Goal: Information Seeking & Learning: Understand process/instructions

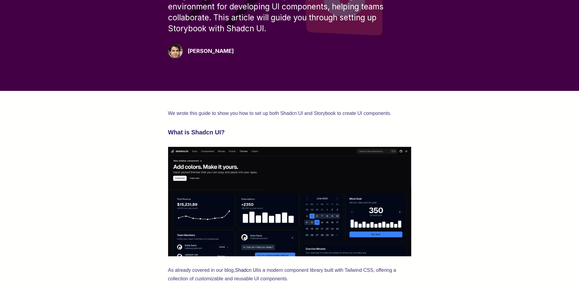
scroll to position [146, 0]
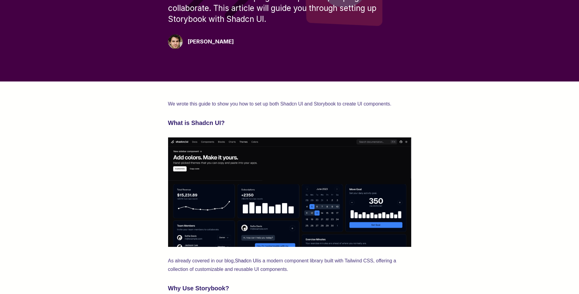
click at [256, 119] on h3 "What is Shadcn UI?" at bounding box center [289, 123] width 243 height 10
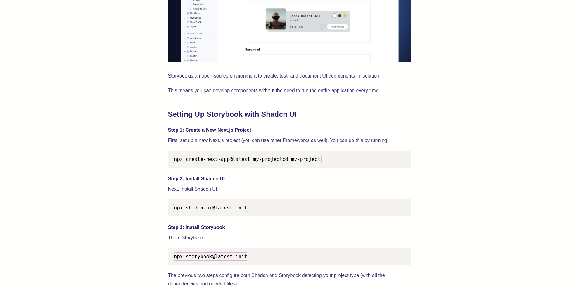
scroll to position [525, 0]
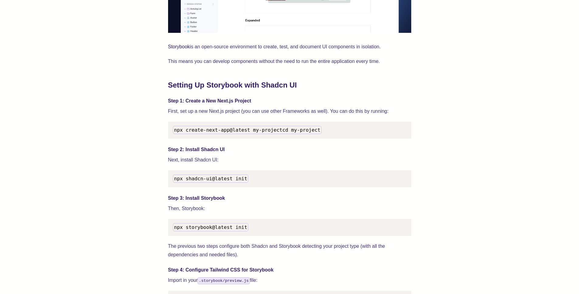
click at [268, 109] on p "First, set up a new Next.js project (you can use other Frameworks as well). You…" at bounding box center [289, 111] width 243 height 9
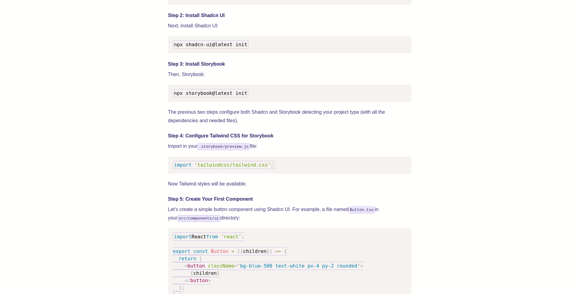
scroll to position [656, 0]
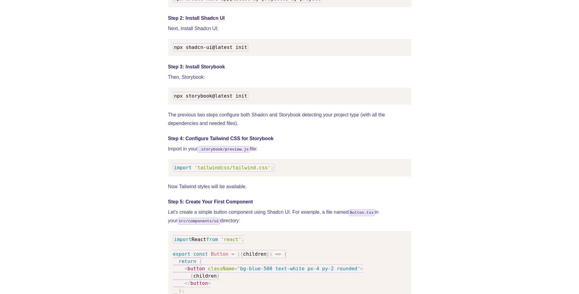
click at [228, 99] on span "npx storybook@latest init" at bounding box center [210, 96] width 73 height 6
click at [257, 120] on p "The previous two steps configure both Shadcn and Storybook detecting your proje…" at bounding box center [289, 119] width 243 height 17
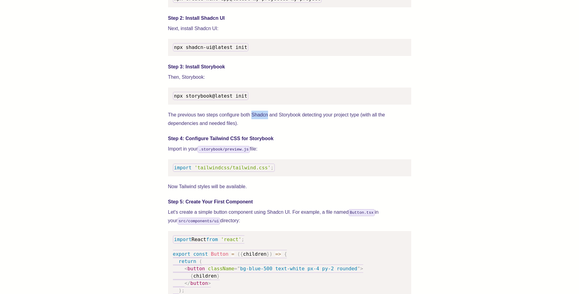
click at [257, 120] on p "The previous two steps configure both Shadcn and Storybook detecting your proje…" at bounding box center [289, 119] width 243 height 17
click at [261, 104] on pre "npx storybook@latest init" at bounding box center [289, 95] width 243 height 17
click at [263, 120] on p "The previous two steps configure both Shadcn and Storybook detecting your proje…" at bounding box center [289, 119] width 243 height 17
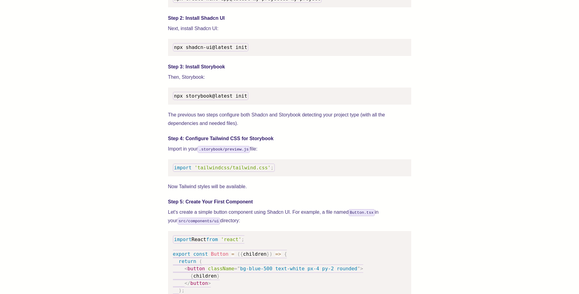
click at [263, 120] on p "The previous two steps configure both Shadcn and Storybook detecting your proje…" at bounding box center [289, 119] width 243 height 17
click at [263, 125] on p "The previous two steps configure both Shadcn and Storybook detecting your proje…" at bounding box center [289, 119] width 243 height 17
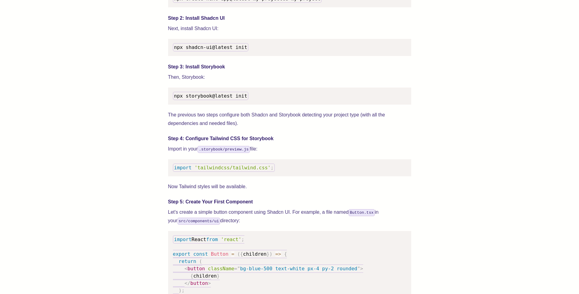
click at [260, 104] on pre "npx storybook@latest init" at bounding box center [289, 95] width 243 height 17
click at [260, 121] on p "The previous two steps configure both Shadcn and Storybook detecting your proje…" at bounding box center [289, 119] width 243 height 17
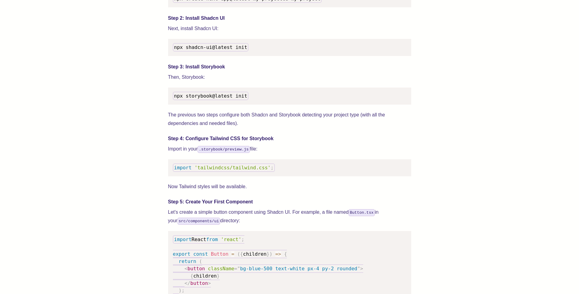
click at [260, 121] on p "The previous two steps configure both Shadcn and Storybook detecting your proje…" at bounding box center [289, 119] width 243 height 17
click at [256, 128] on p "The previous two steps configure both Shadcn and Storybook detecting your proje…" at bounding box center [289, 119] width 243 height 17
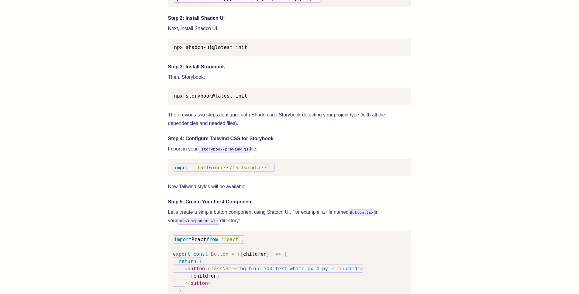
click at [256, 128] on p "The previous two steps configure both Shadcn and Storybook detecting your proje…" at bounding box center [289, 119] width 243 height 17
click at [244, 124] on p "The previous two steps configure both Shadcn and Storybook detecting your proje…" at bounding box center [289, 119] width 243 height 17
drag, startPoint x: 251, startPoint y: 103, endPoint x: 172, endPoint y: 105, distance: 79.0
click at [172, 104] on pre "npx storybook@latest init" at bounding box center [289, 95] width 243 height 17
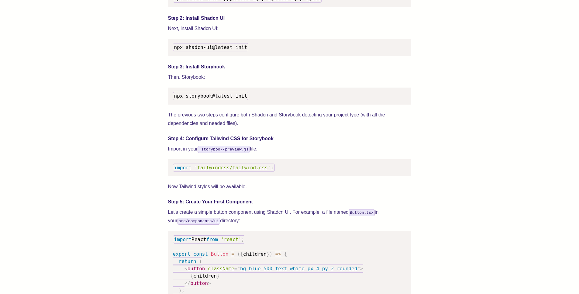
click at [311, 104] on pre "npx storybook@latest init" at bounding box center [289, 95] width 243 height 17
click at [309, 104] on pre "npx storybook@latest init" at bounding box center [289, 95] width 243 height 17
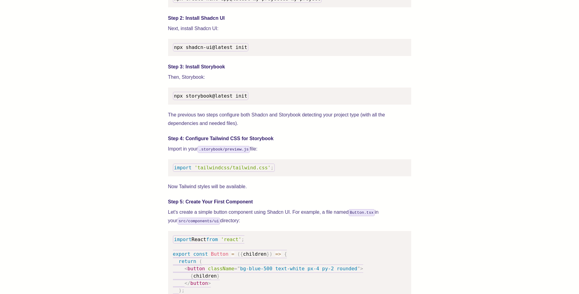
click at [299, 104] on pre "npx storybook@latest init" at bounding box center [289, 95] width 243 height 17
click at [262, 104] on pre "npx storybook@latest init" at bounding box center [289, 95] width 243 height 17
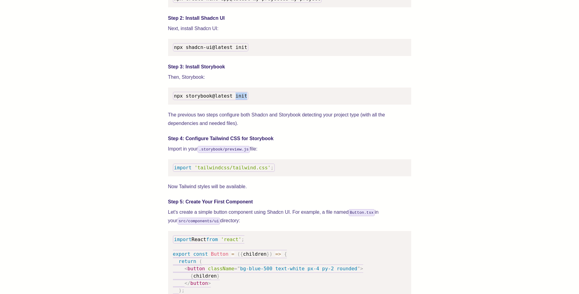
click at [262, 104] on pre "npx storybook@latest init" at bounding box center [289, 95] width 243 height 17
click at [261, 104] on pre "npx storybook@latest init" at bounding box center [289, 95] width 243 height 17
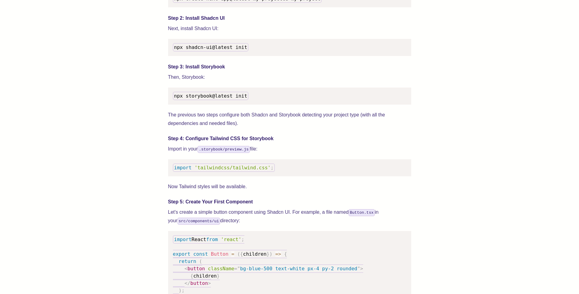
click at [261, 104] on pre "npx storybook@latest init" at bounding box center [289, 95] width 243 height 17
click at [265, 104] on pre "npx storybook@latest init" at bounding box center [289, 95] width 243 height 17
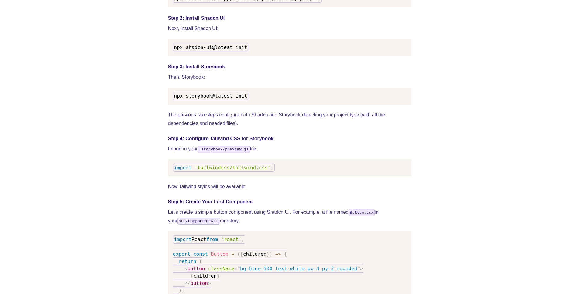
click at [268, 104] on pre "npx storybook@latest init" at bounding box center [289, 95] width 243 height 17
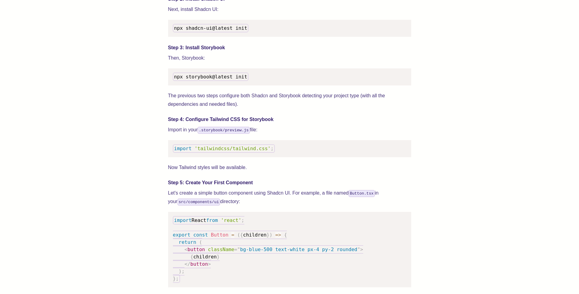
scroll to position [680, 0]
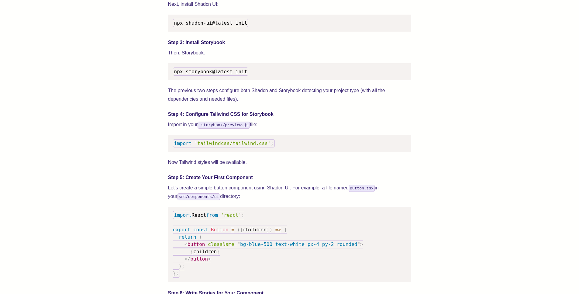
click at [261, 118] on h4 "Step 4: Configure Tailwind CSS for Storybook" at bounding box center [289, 114] width 243 height 7
click at [260, 118] on h4 "Step 4: Configure Tailwind CSS for Storybook" at bounding box center [289, 114] width 243 height 7
click at [274, 118] on h4 "Step 4: Configure Tailwind CSS for Storybook" at bounding box center [289, 114] width 243 height 7
click at [269, 118] on h4 "Step 4: Configure Tailwind CSS for Storybook" at bounding box center [289, 114] width 243 height 7
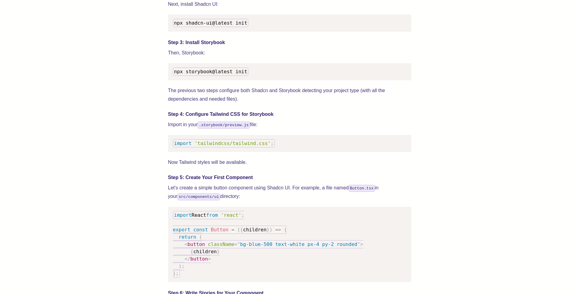
click at [268, 118] on h4 "Step 4: Configure Tailwind CSS for Storybook" at bounding box center [289, 114] width 243 height 7
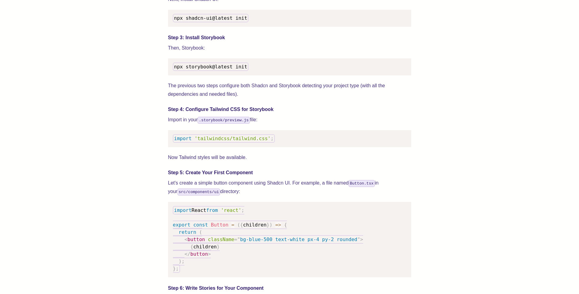
click at [268, 124] on p "Import in your .storybook/preview.js file:" at bounding box center [289, 119] width 243 height 9
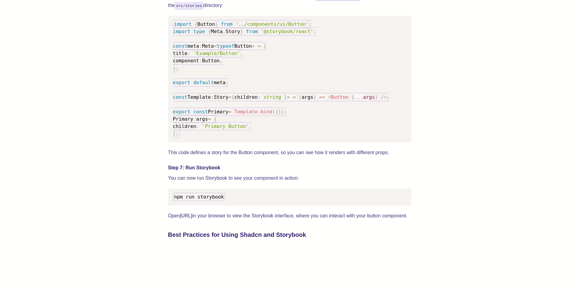
scroll to position [981, 0]
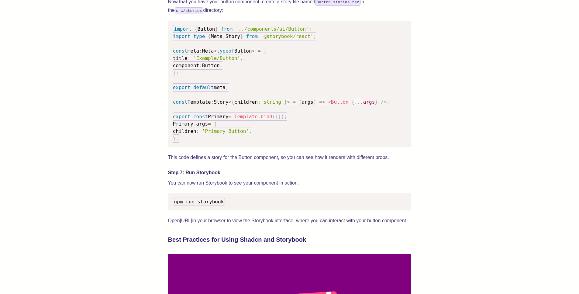
click at [249, 145] on pre "import { Button } from '../components/ui/Button' ; import type { Meta , Story }…" at bounding box center [289, 84] width 243 height 126
click at [241, 146] on pre "import { Button } from '../components/ui/Button' ; import type { Meta , Story }…" at bounding box center [289, 84] width 243 height 126
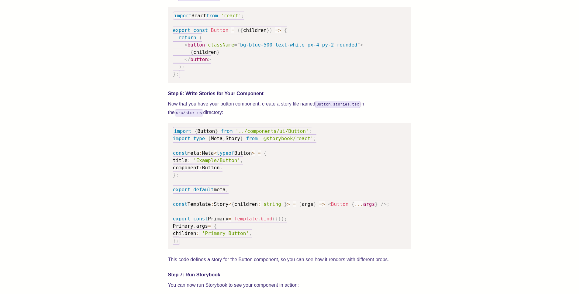
scroll to position [909, 0]
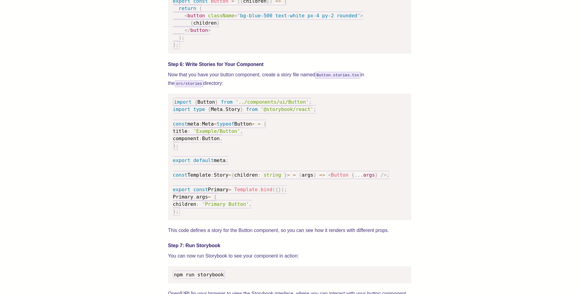
click at [254, 178] on span "children" at bounding box center [245, 175] width 23 height 6
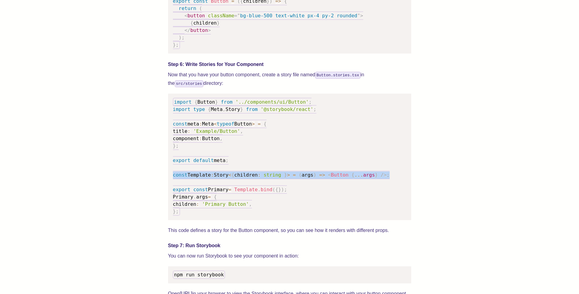
drag, startPoint x: 254, startPoint y: 185, endPoint x: 265, endPoint y: 145, distance: 41.3
click at [254, 178] on span "children" at bounding box center [245, 175] width 23 height 6
